Goal: Task Accomplishment & Management: Complete application form

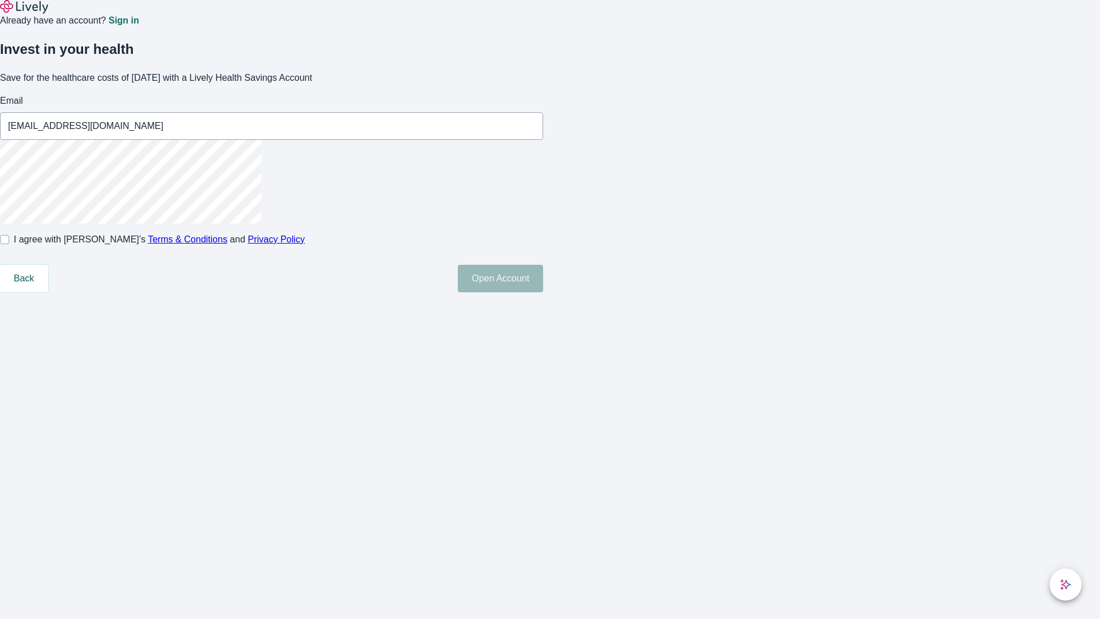
click at [9, 244] on input "I agree with Lively’s Terms & Conditions and Privacy Policy" at bounding box center [4, 239] width 9 height 9
checkbox input "true"
click at [543, 292] on button "Open Account" at bounding box center [500, 279] width 85 height 28
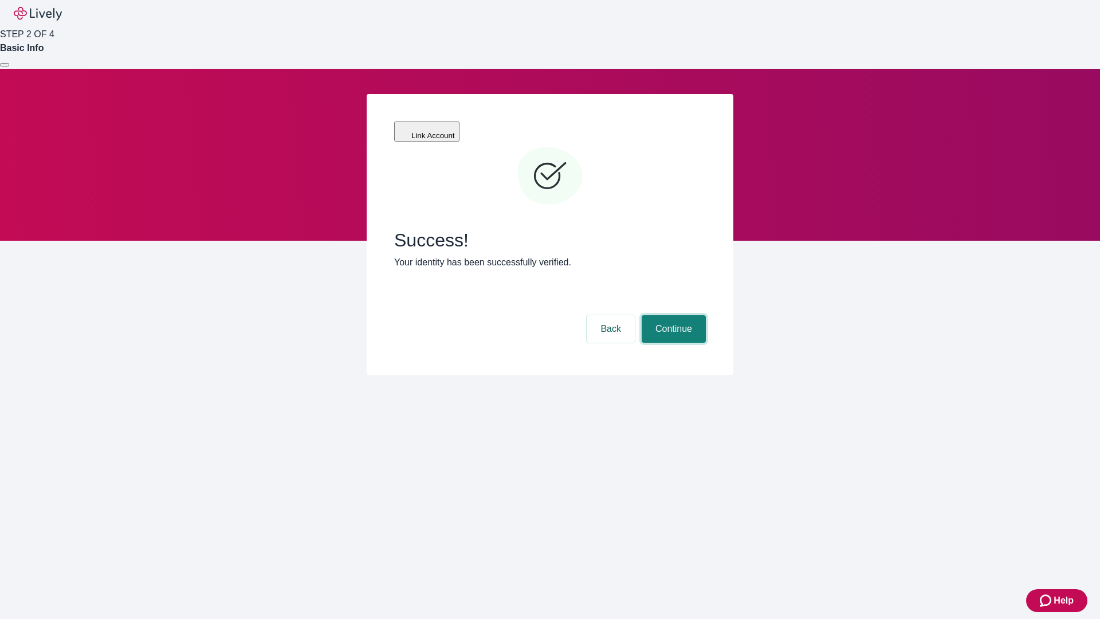
click at [672, 315] on button "Continue" at bounding box center [674, 329] width 64 height 28
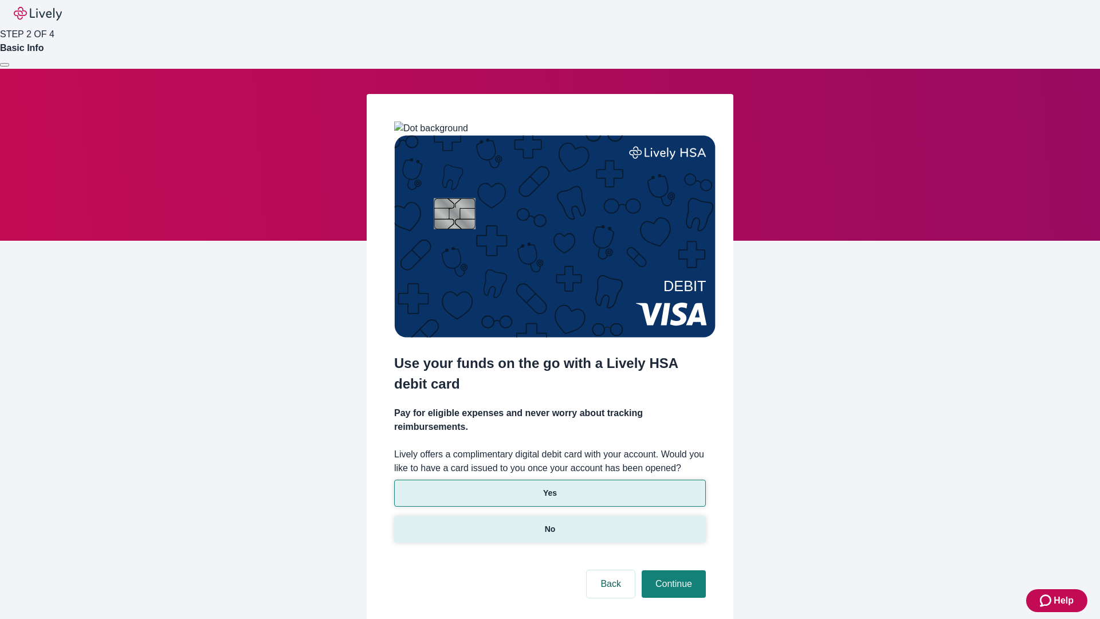
click at [549, 523] on p "No" at bounding box center [550, 529] width 11 height 12
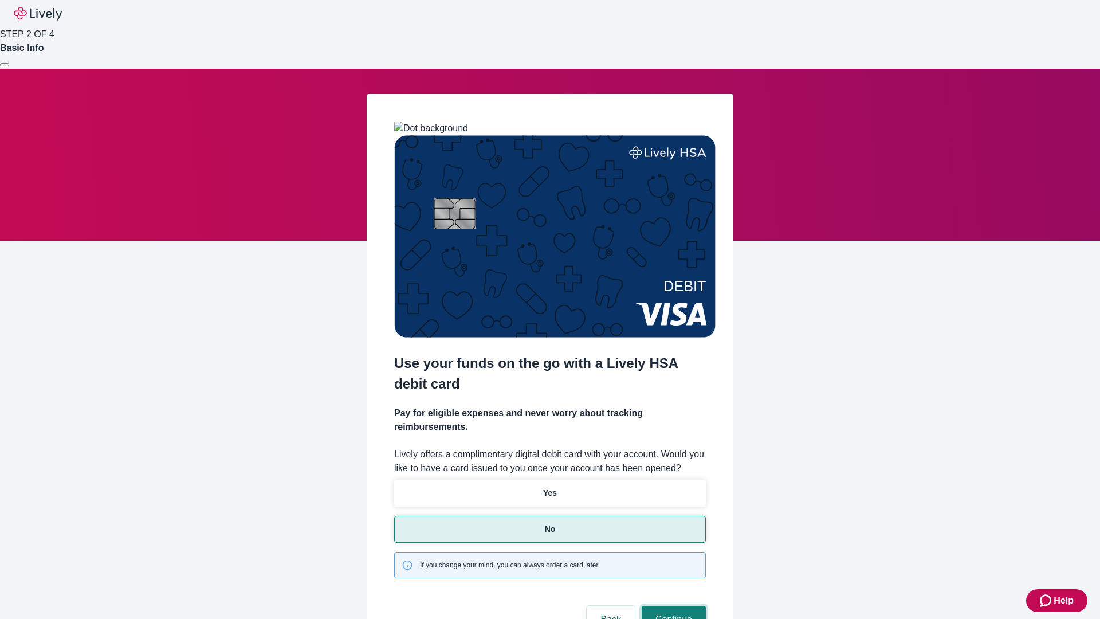
click at [672, 606] on button "Continue" at bounding box center [674, 620] width 64 height 28
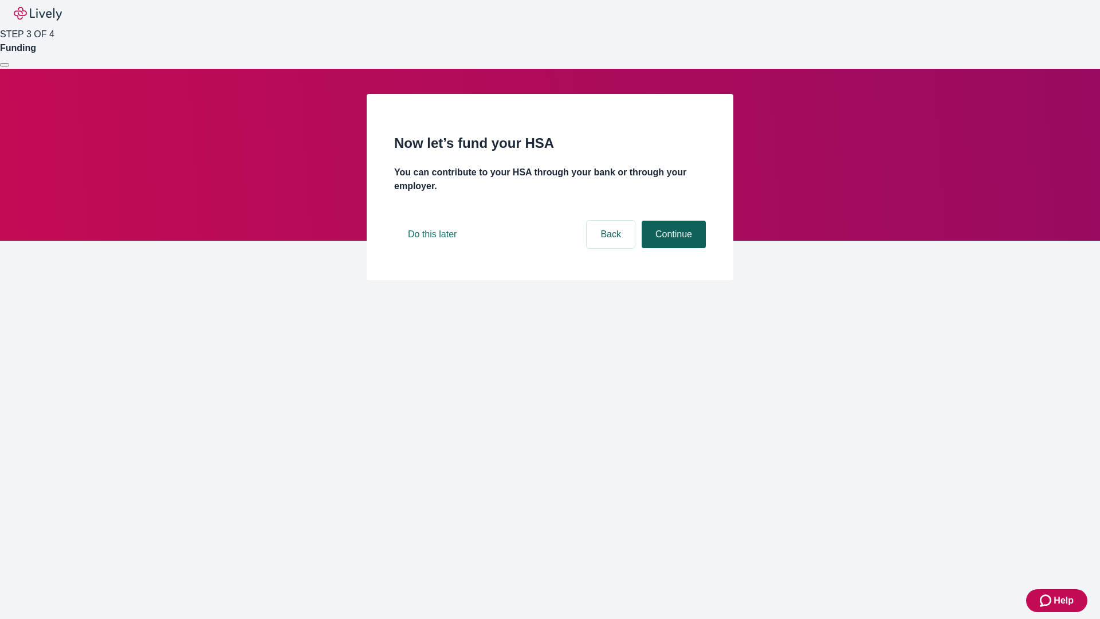
click at [672, 248] on button "Continue" at bounding box center [674, 235] width 64 height 28
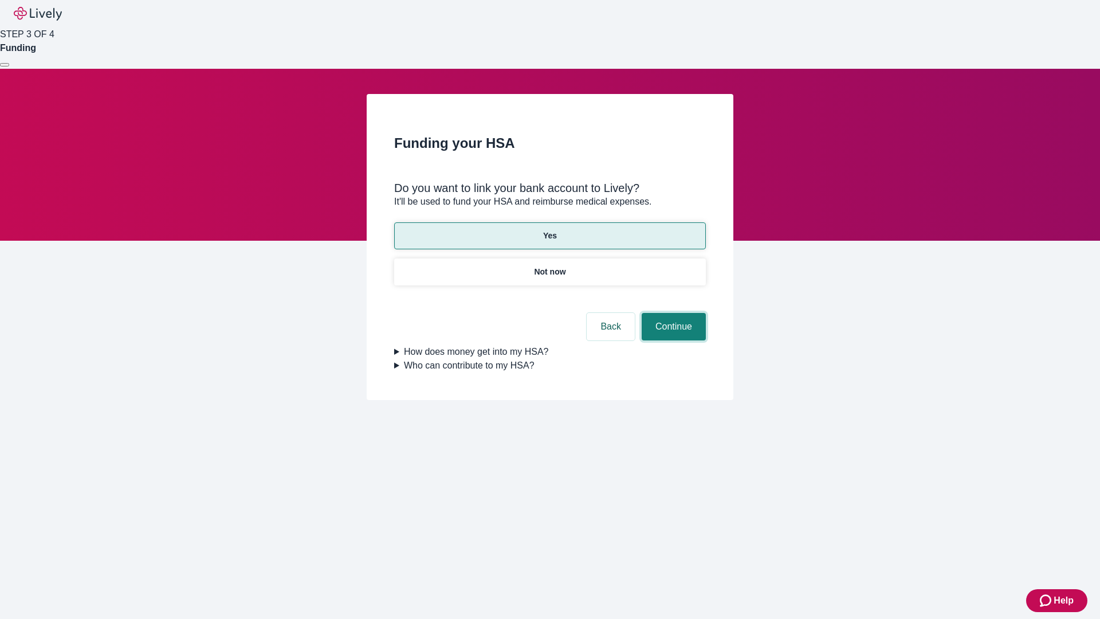
click at [672, 313] on button "Continue" at bounding box center [674, 327] width 64 height 28
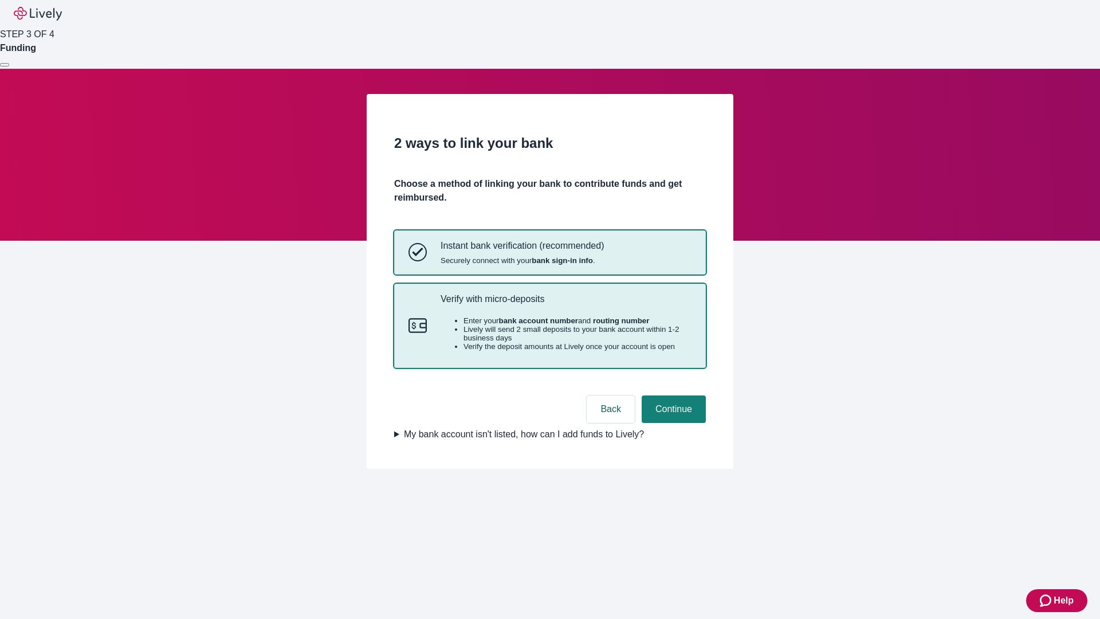
click at [566, 304] on p "Verify with micro-deposits" at bounding box center [566, 298] width 251 height 11
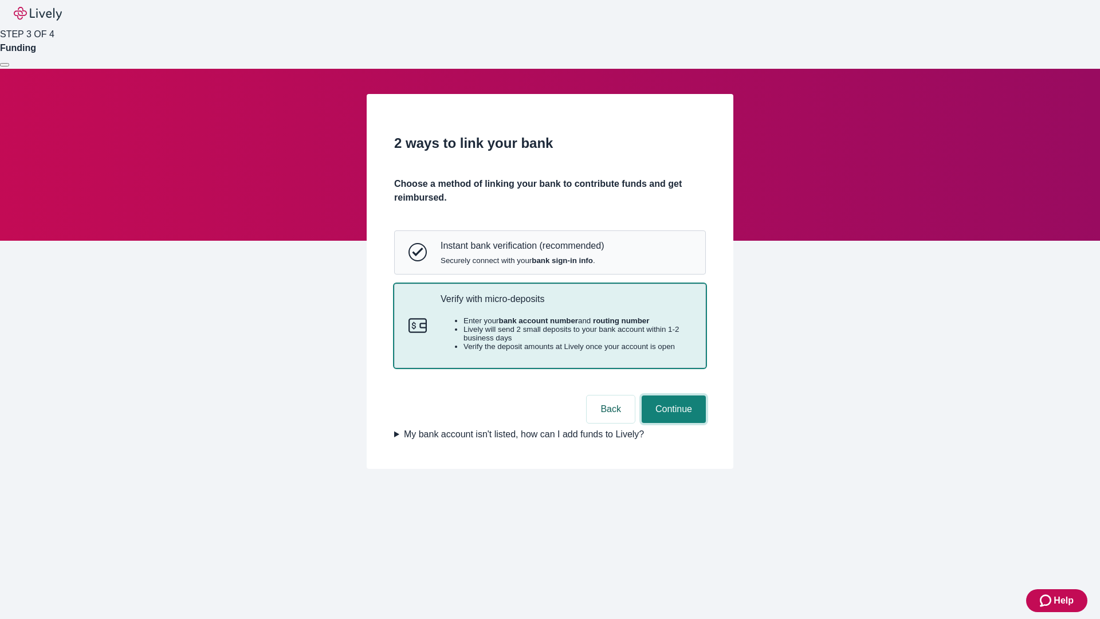
click at [672, 423] on button "Continue" at bounding box center [674, 409] width 64 height 28
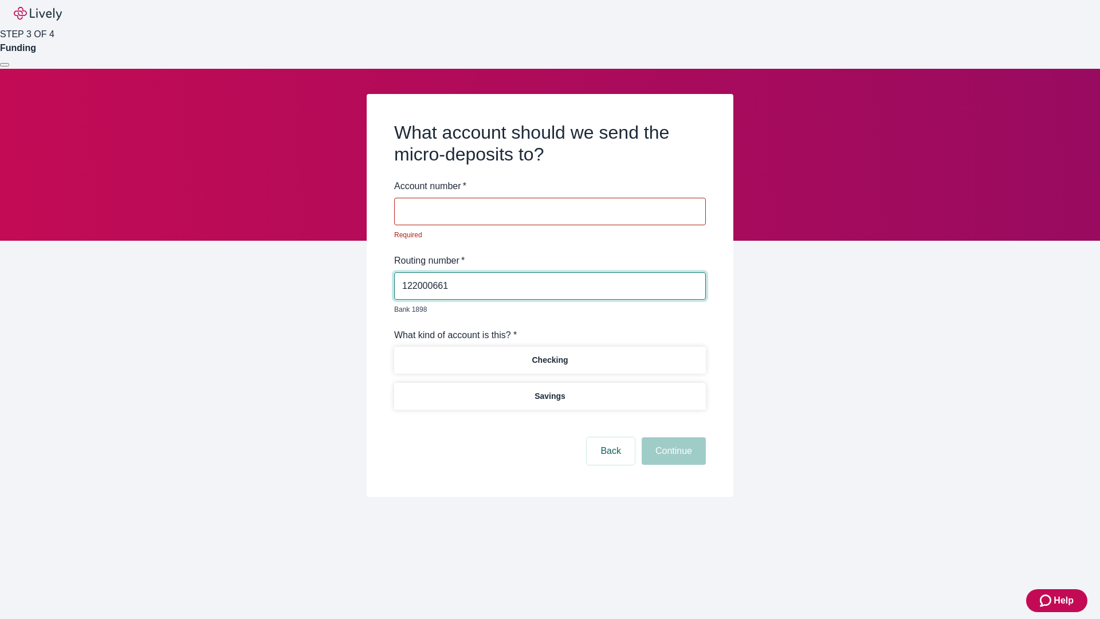
type input "122000661"
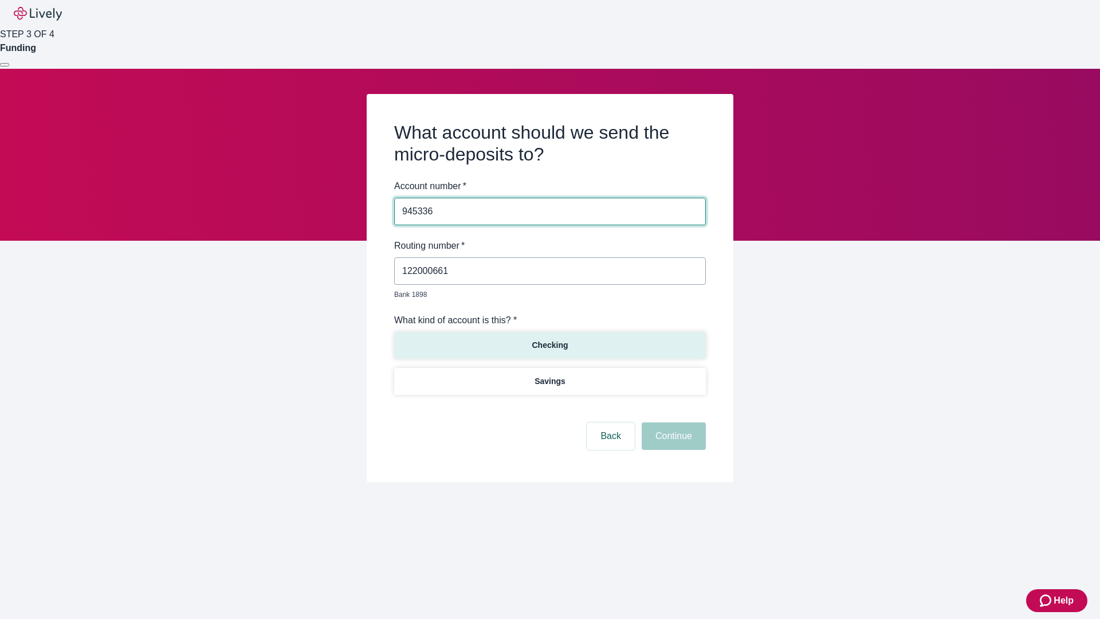
type input "945336"
click at [549, 339] on p "Checking" at bounding box center [550, 345] width 36 height 12
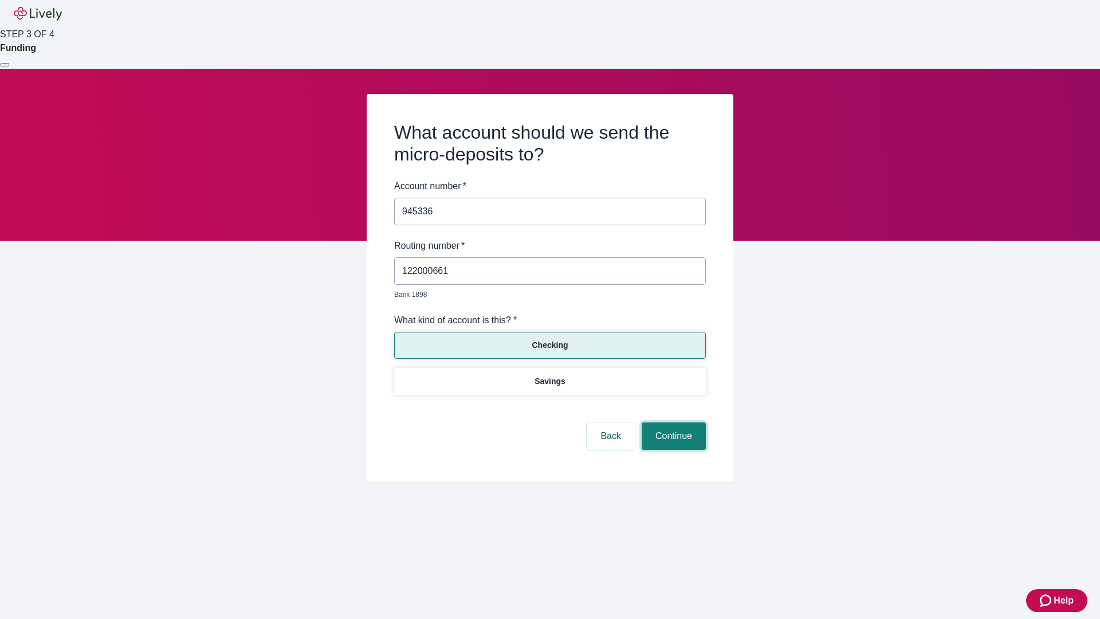
click at [672, 423] on button "Continue" at bounding box center [674, 436] width 64 height 28
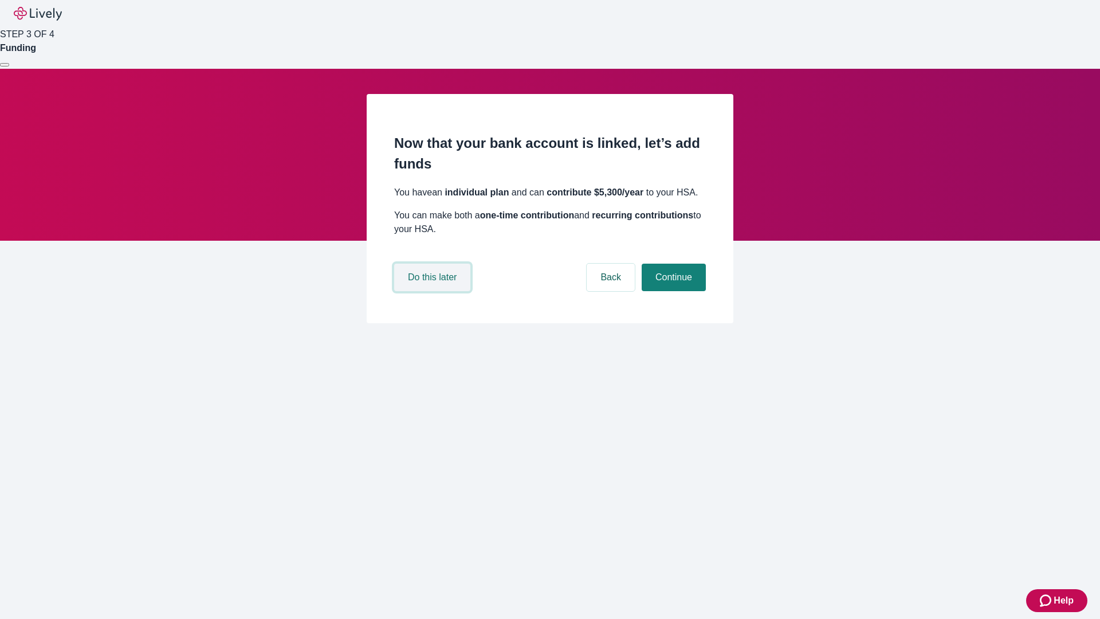
click at [434, 291] on button "Do this later" at bounding box center [432, 278] width 76 height 28
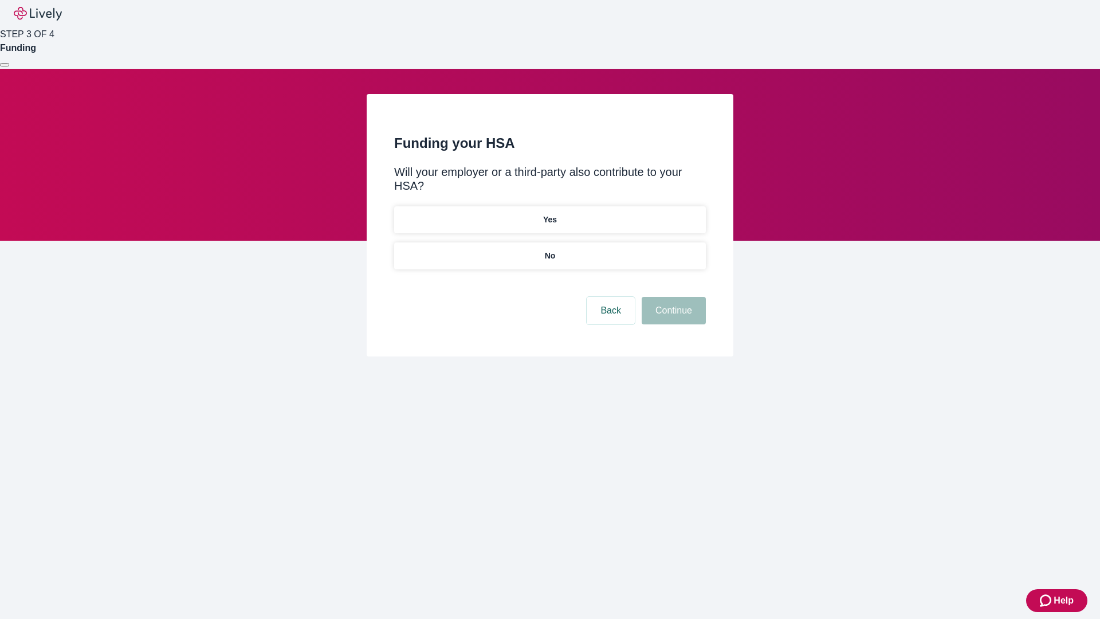
click at [549, 250] on p "No" at bounding box center [550, 256] width 11 height 12
click at [672, 297] on button "Continue" at bounding box center [674, 311] width 64 height 28
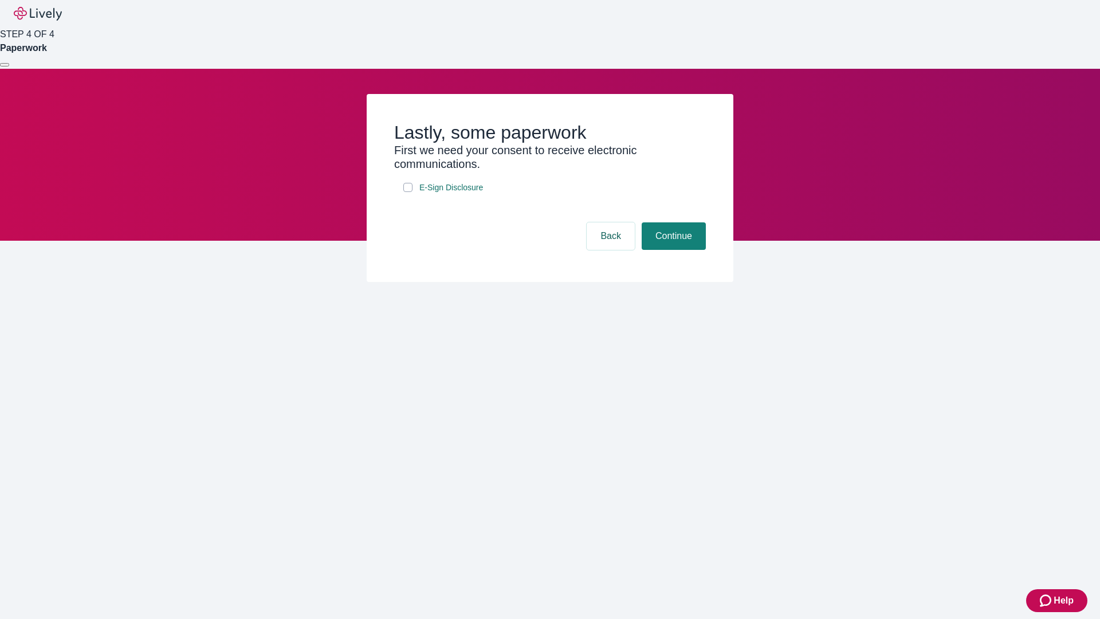
click at [408, 192] on input "E-Sign Disclosure" at bounding box center [407, 187] width 9 height 9
checkbox input "true"
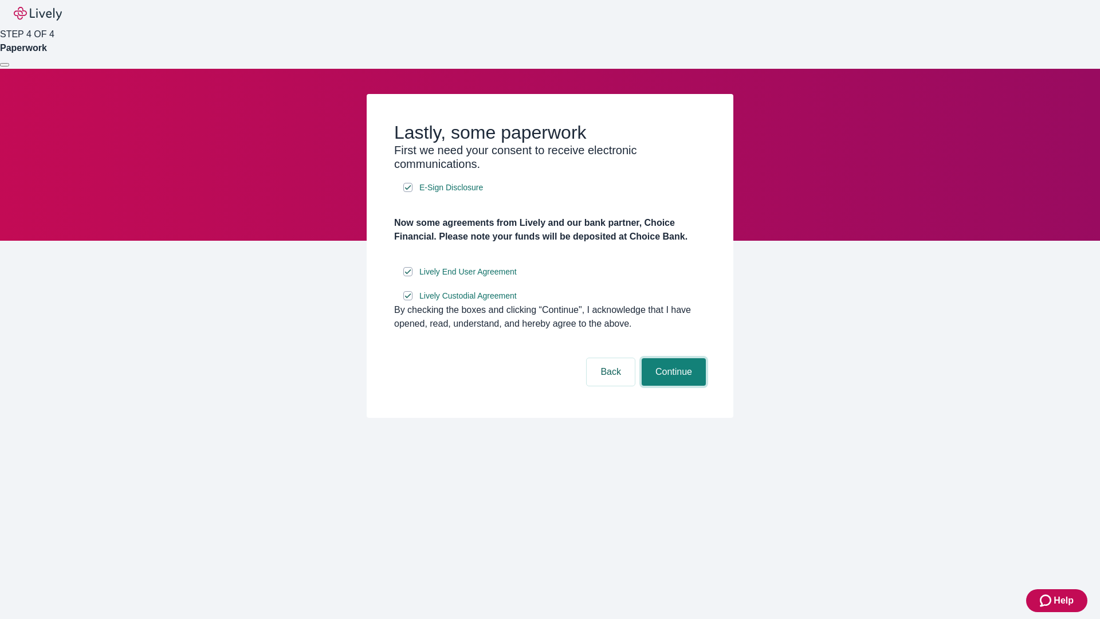
click at [672, 386] on button "Continue" at bounding box center [674, 372] width 64 height 28
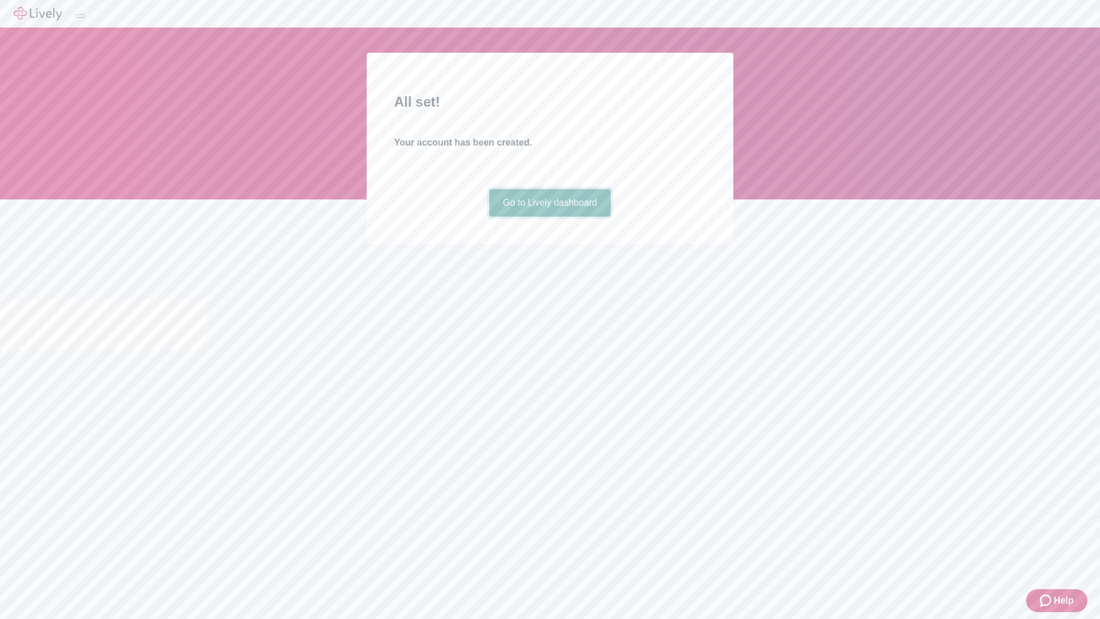
click at [549, 217] on link "Go to Lively dashboard" at bounding box center [550, 203] width 122 height 28
